Goal: Check status: Check status

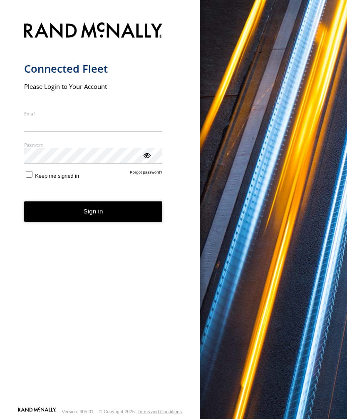
click at [51, 125] on input "Email" at bounding box center [93, 124] width 138 height 15
type input "**********"
click at [93, 215] on button "Sign in" at bounding box center [93, 212] width 138 height 20
click at [96, 218] on button "Sign in" at bounding box center [93, 212] width 138 height 20
click at [107, 208] on button "Sign in" at bounding box center [93, 212] width 138 height 20
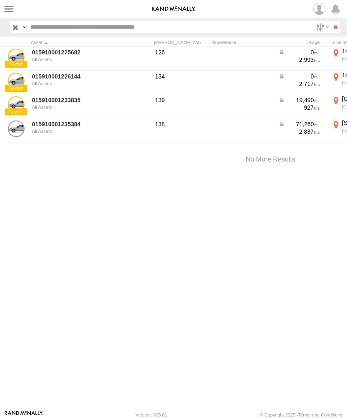
click at [57, 103] on link "015910001233835" at bounding box center [72, 99] width 81 height 7
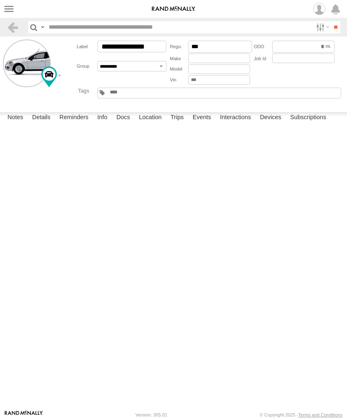
click at [203, 124] on label "Events" at bounding box center [201, 118] width 27 height 12
